Goal: Navigation & Orientation: Find specific page/section

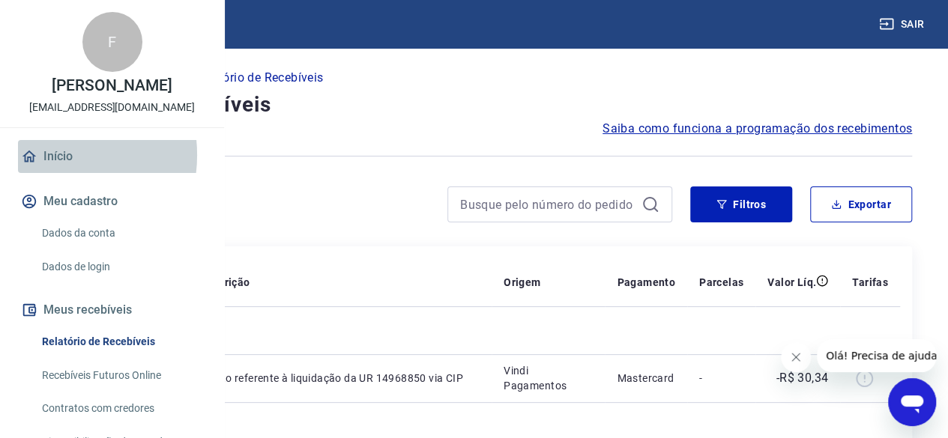
click at [49, 173] on link "Início" at bounding box center [112, 156] width 188 height 33
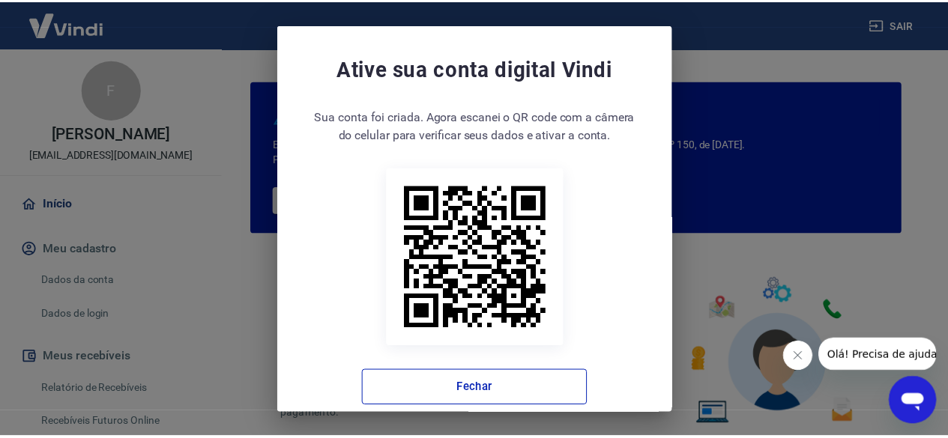
scroll to position [22, 0]
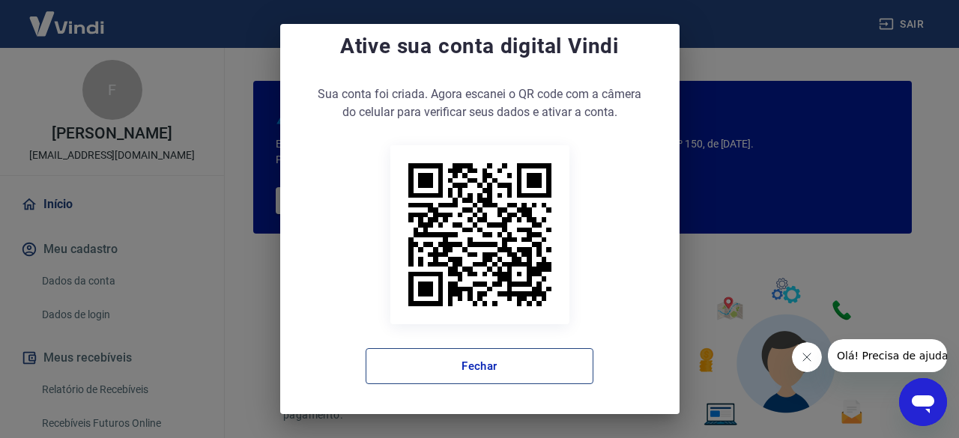
click at [470, 361] on button "Fechar" at bounding box center [480, 367] width 228 height 36
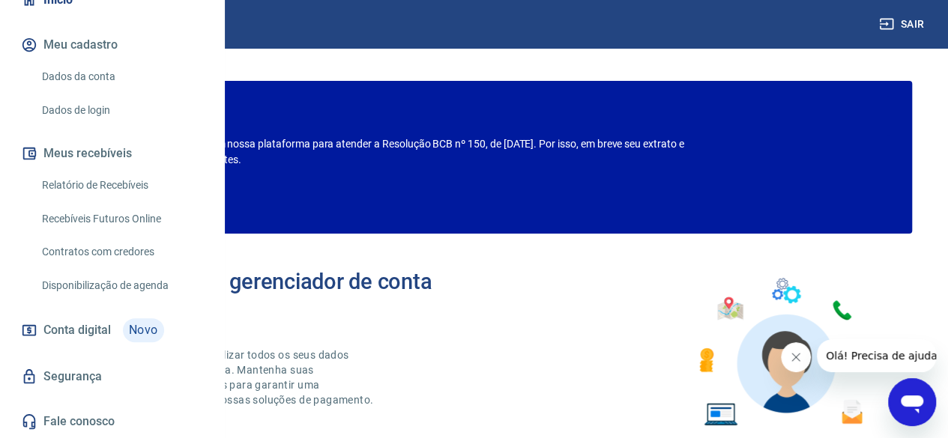
scroll to position [0, 0]
